Goal: Task Accomplishment & Management: Complete application form

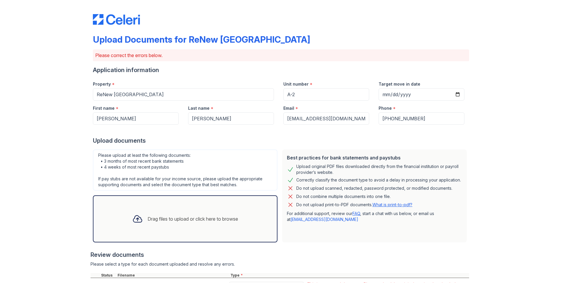
scroll to position [92, 0]
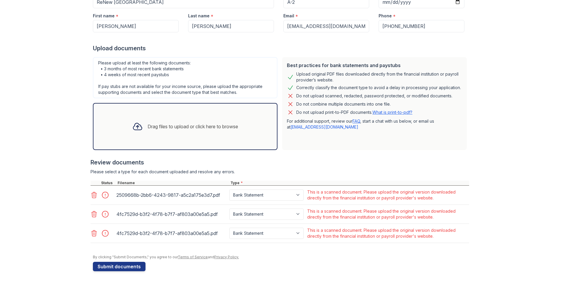
click at [91, 192] on icon at bounding box center [93, 194] width 7 height 7
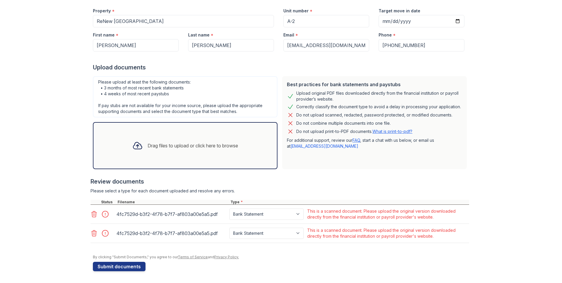
scroll to position [73, 0]
click at [199, 129] on div "Drag files to upload or click here to browse" at bounding box center [185, 145] width 184 height 47
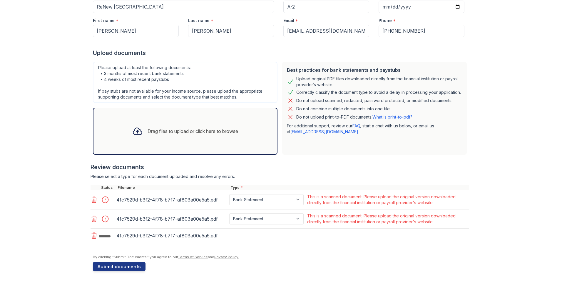
scroll to position [89, 0]
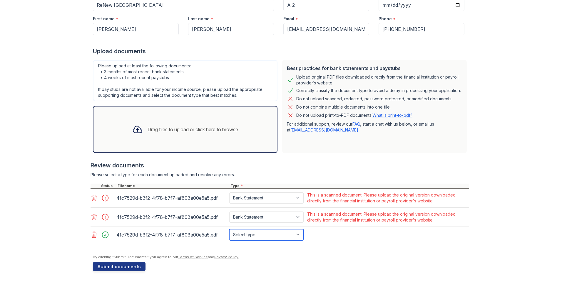
click at [272, 237] on select "Select type Paystub Bank Statement Offer Letter Tax Documents Benefit Award Let…" at bounding box center [266, 234] width 74 height 11
select select "bank_statement"
click at [229, 229] on select "Select type Paystub Bank Statement Offer Letter Tax Documents Benefit Award Let…" at bounding box center [266, 234] width 74 height 11
click at [113, 268] on button "Submit documents" at bounding box center [119, 265] width 53 height 9
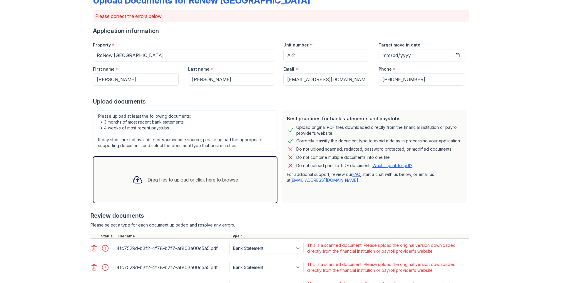
scroll to position [92, 0]
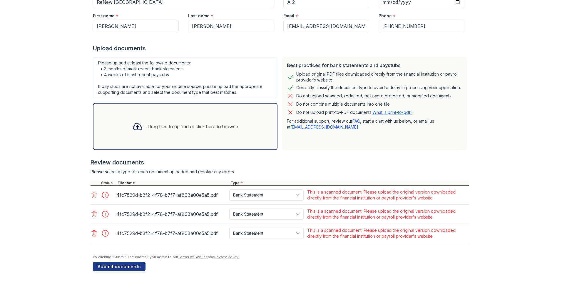
click at [91, 230] on icon at bounding box center [93, 232] width 7 height 7
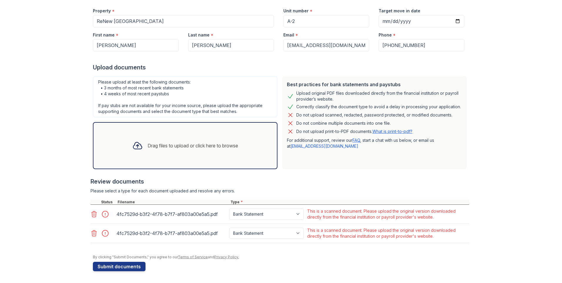
click at [92, 226] on div at bounding box center [102, 233] width 25 height 14
click at [92, 231] on icon at bounding box center [94, 233] width 5 height 6
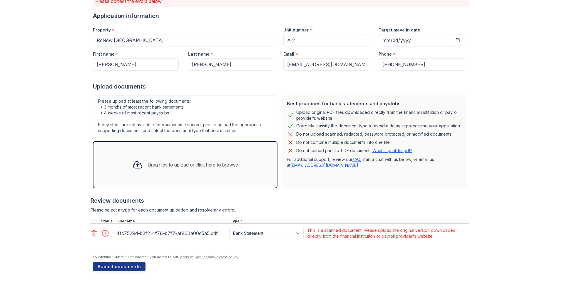
click at [93, 232] on icon at bounding box center [93, 232] width 7 height 7
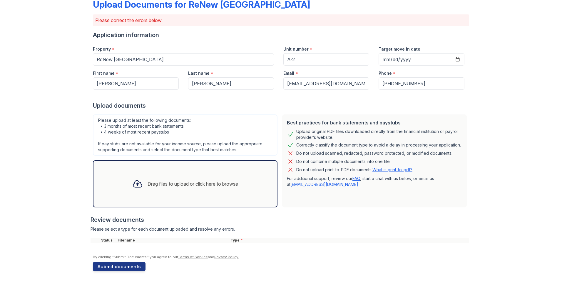
click at [180, 172] on div "Drag files to upload or click here to browse" at bounding box center [185, 183] width 184 height 47
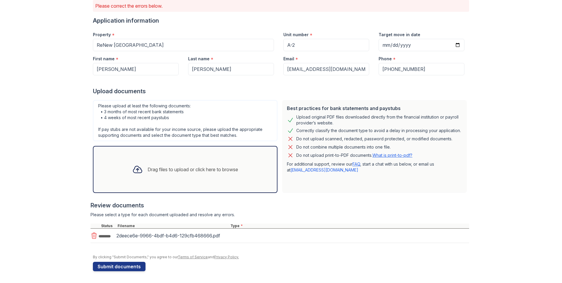
scroll to position [51, 0]
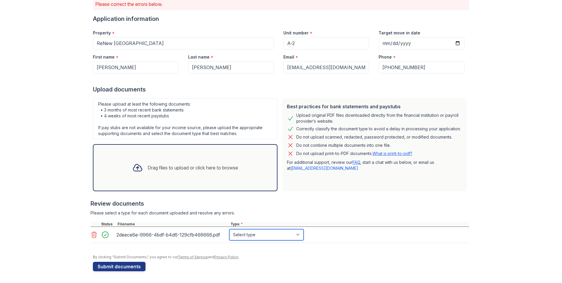
click at [266, 237] on select "Select type Paystub Bank Statement Offer Letter Tax Documents Benefit Award Let…" at bounding box center [266, 234] width 74 height 11
select select "bank_statement"
click at [229, 229] on select "Select type Paystub Bank Statement Offer Letter Tax Documents Benefit Award Let…" at bounding box center [266, 234] width 74 height 11
click at [120, 266] on button "Submit documents" at bounding box center [119, 265] width 53 height 9
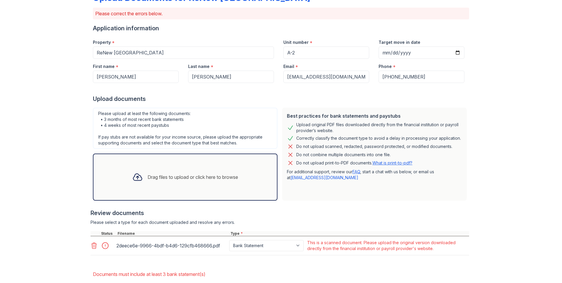
scroll to position [73, 0]
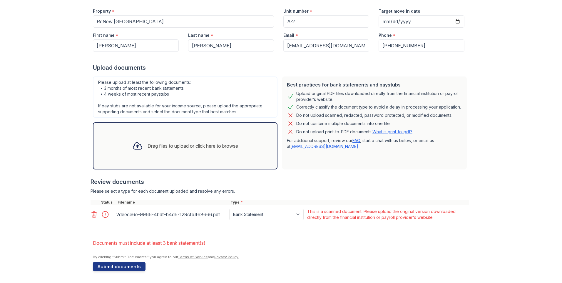
drag, startPoint x: 92, startPoint y: 229, endPoint x: 80, endPoint y: 228, distance: 12.7
drag, startPoint x: 80, startPoint y: 228, endPoint x: 56, endPoint y: 220, distance: 25.3
click at [56, 220] on div "Upload Documents for ReNew [GEOGRAPHIC_DATA] Please correct the errors below. A…" at bounding box center [280, 104] width 543 height 355
click at [175, 150] on div "Drag files to upload or click here to browse" at bounding box center [185, 146] width 115 height 20
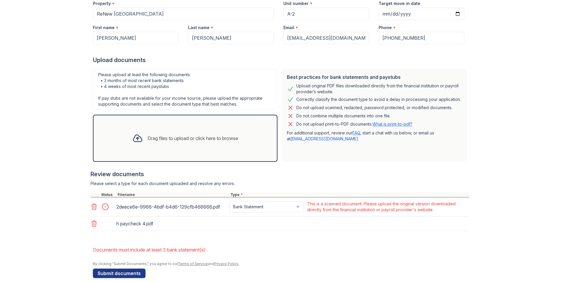
scroll to position [87, 0]
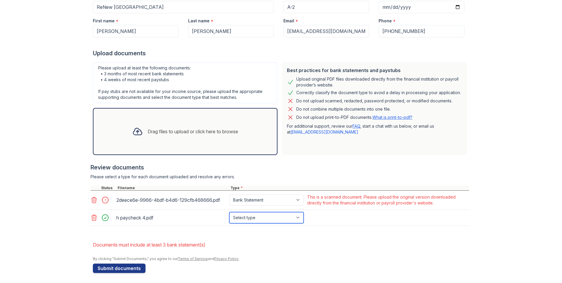
click at [256, 219] on select "Select type Paystub Bank Statement Offer Letter Tax Documents Benefit Award Let…" at bounding box center [266, 217] width 74 height 11
select select "paystub"
click at [229, 212] on select "Select type Paystub Bank Statement Offer Letter Tax Documents Benefit Award Let…" at bounding box center [266, 217] width 74 height 11
click at [133, 266] on button "Submit documents" at bounding box center [119, 267] width 53 height 9
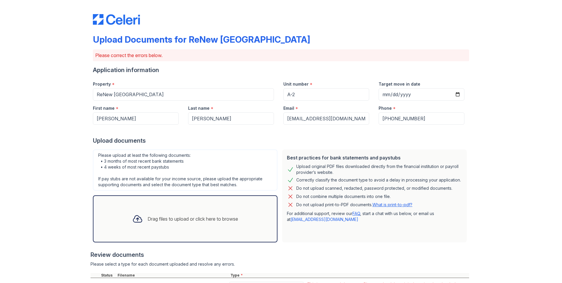
scroll to position [89, 0]
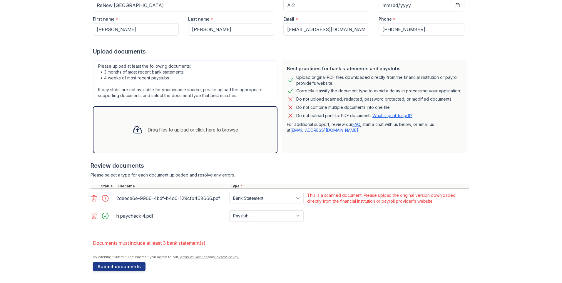
click at [179, 135] on div "Drag files to upload or click here to browse" at bounding box center [185, 130] width 115 height 20
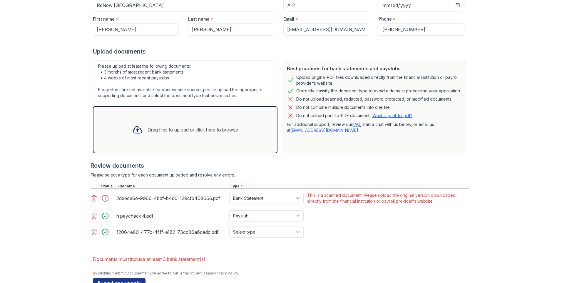
scroll to position [105, 0]
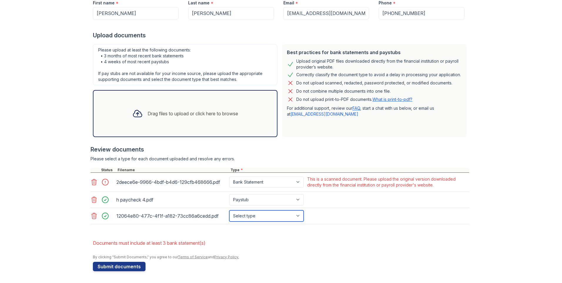
click at [274, 219] on select "Select type Paystub Bank Statement Offer Letter Tax Documents Benefit Award Let…" at bounding box center [266, 215] width 74 height 11
select select "bank_statement"
click at [229, 210] on select "Select type Paystub Bank Statement Offer Letter Tax Documents Benefit Award Let…" at bounding box center [266, 215] width 74 height 11
click at [137, 267] on button "Submit documents" at bounding box center [119, 265] width 53 height 9
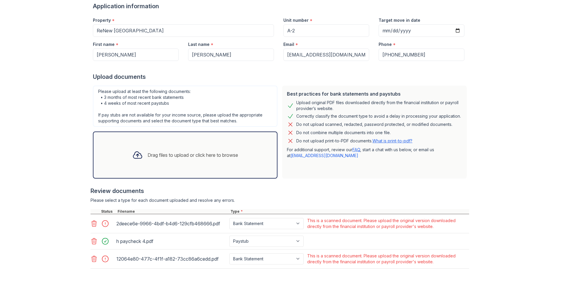
scroll to position [108, 0]
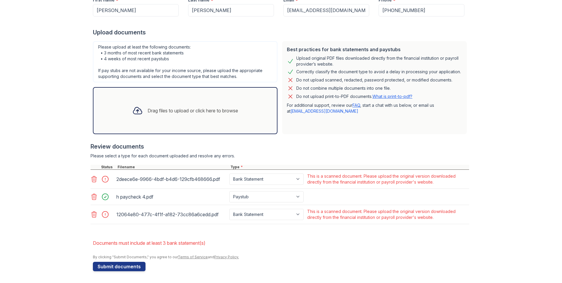
click at [183, 103] on div "Drag files to upload or click here to browse" at bounding box center [185, 110] width 115 height 20
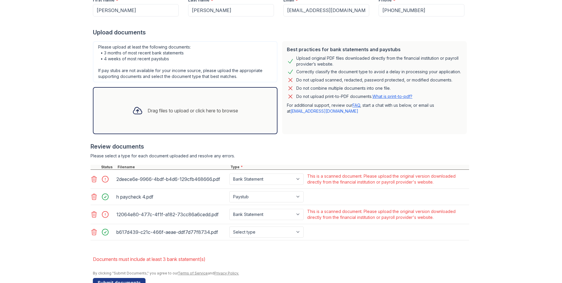
scroll to position [124, 0]
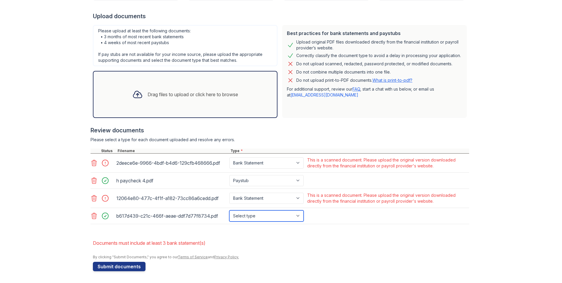
click at [264, 212] on select "Select type Paystub Bank Statement Offer Letter Tax Documents Benefit Award Let…" at bounding box center [266, 215] width 74 height 11
select select "bank_statement"
click at [229, 210] on select "Select type Paystub Bank Statement Offer Letter Tax Documents Benefit Award Let…" at bounding box center [266, 215] width 74 height 11
click at [120, 266] on button "Submit documents" at bounding box center [119, 265] width 53 height 9
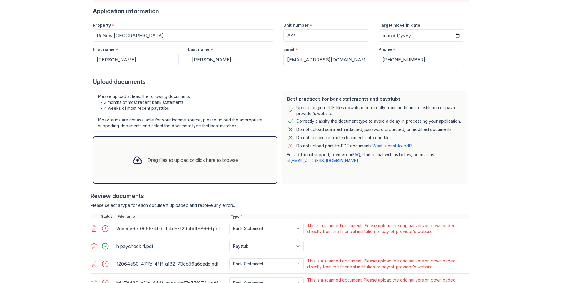
scroll to position [108, 0]
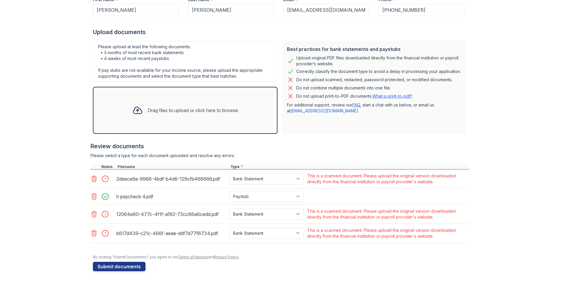
click at [150, 121] on div "Drag files to upload or click here to browse" at bounding box center [185, 110] width 184 height 47
